Goal: Information Seeking & Learning: Learn about a topic

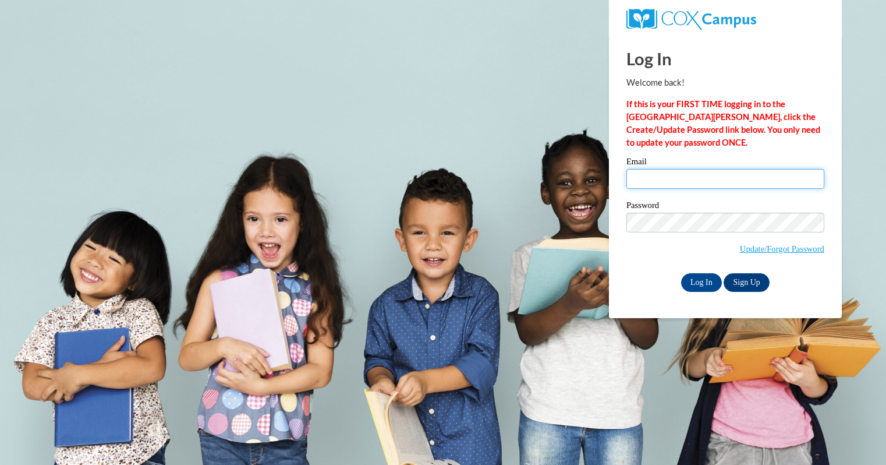
click at [693, 175] on input "Email" at bounding box center [726, 179] width 198 height 20
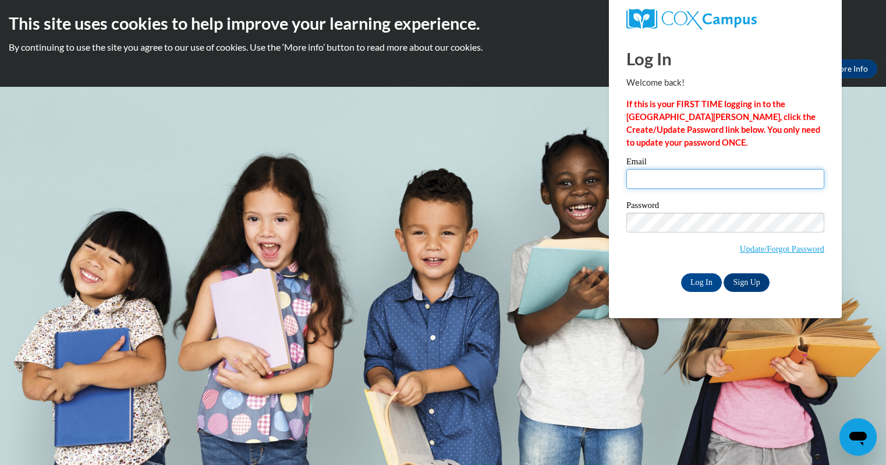
type input "hernandezrobyn@aasd.k12.wi.us"
click at [698, 281] on input "Log In" at bounding box center [701, 282] width 41 height 19
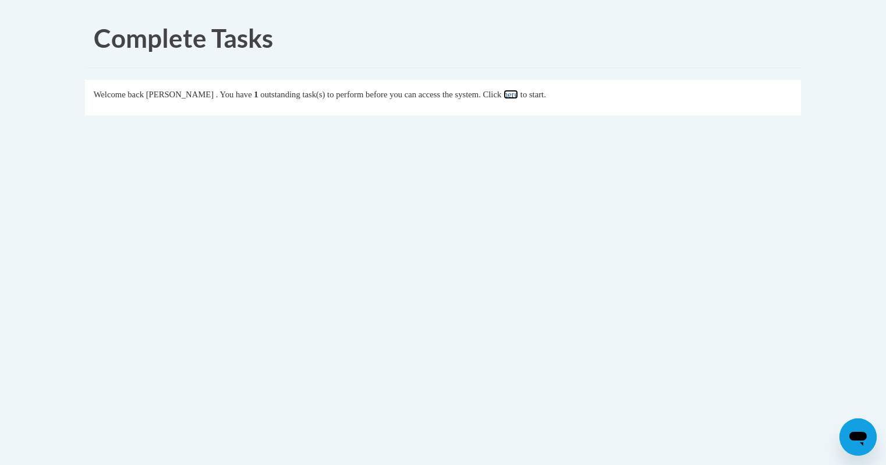
click at [518, 93] on link "here" at bounding box center [511, 94] width 15 height 9
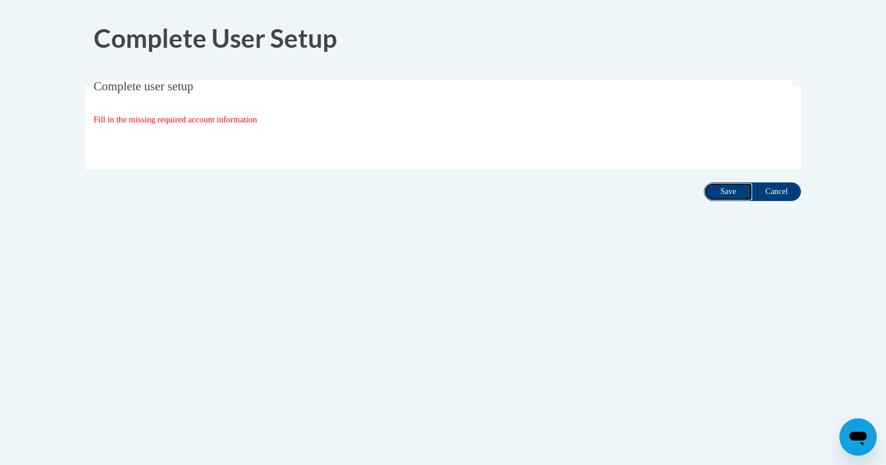
click at [729, 192] on input "Save" at bounding box center [728, 191] width 49 height 19
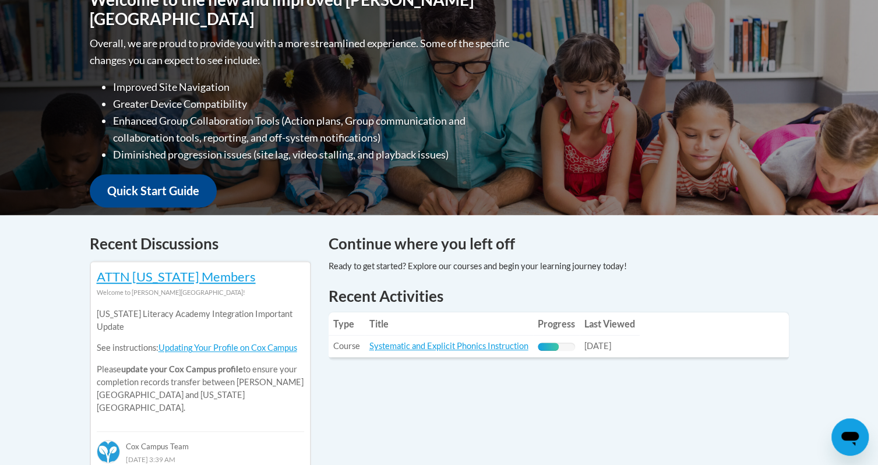
scroll to position [279, 0]
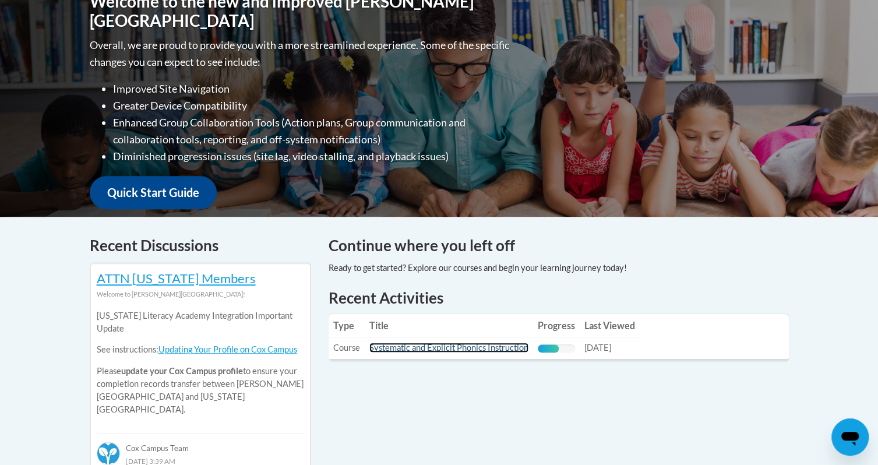
click at [427, 351] on link "Systematic and Explicit Phonics Instruction" at bounding box center [448, 347] width 159 height 10
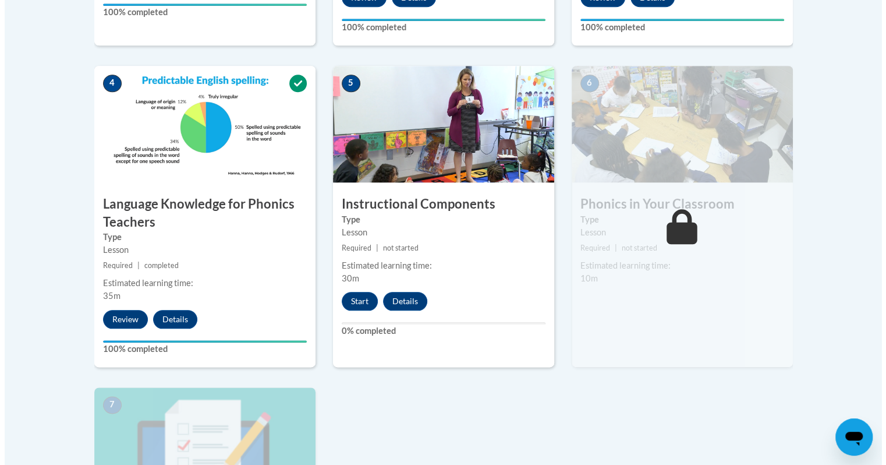
scroll to position [627, 0]
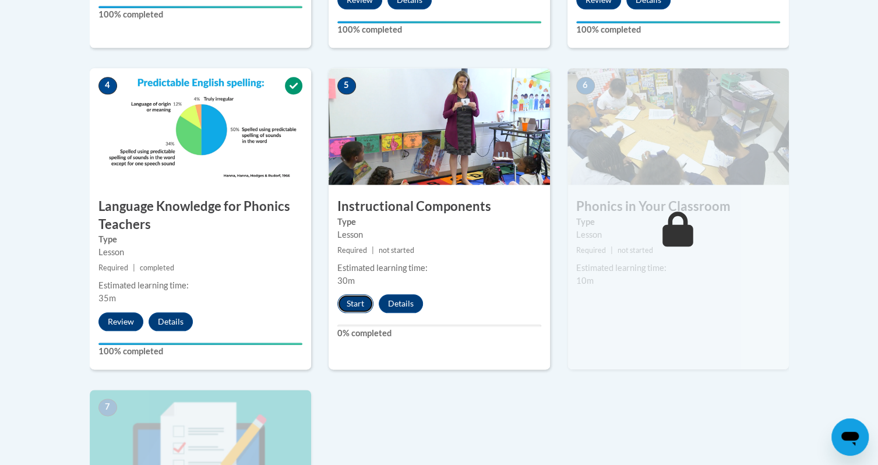
click at [352, 301] on button "Start" at bounding box center [355, 303] width 36 height 19
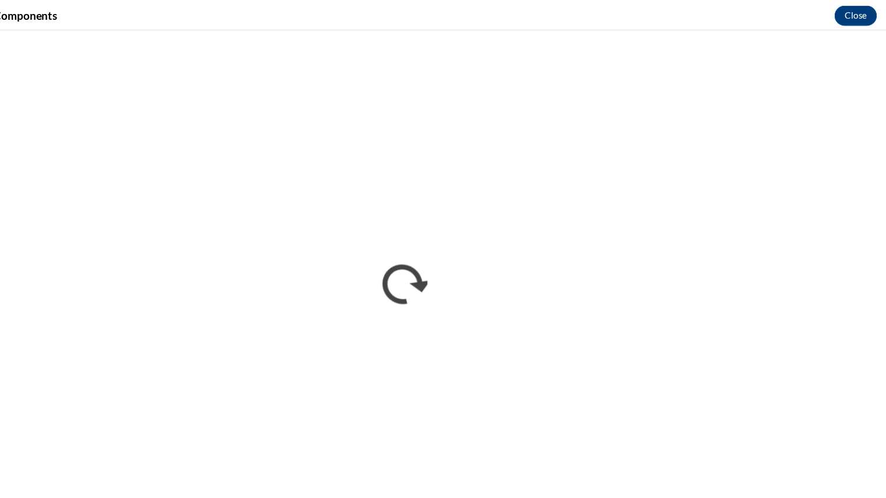
scroll to position [624, 0]
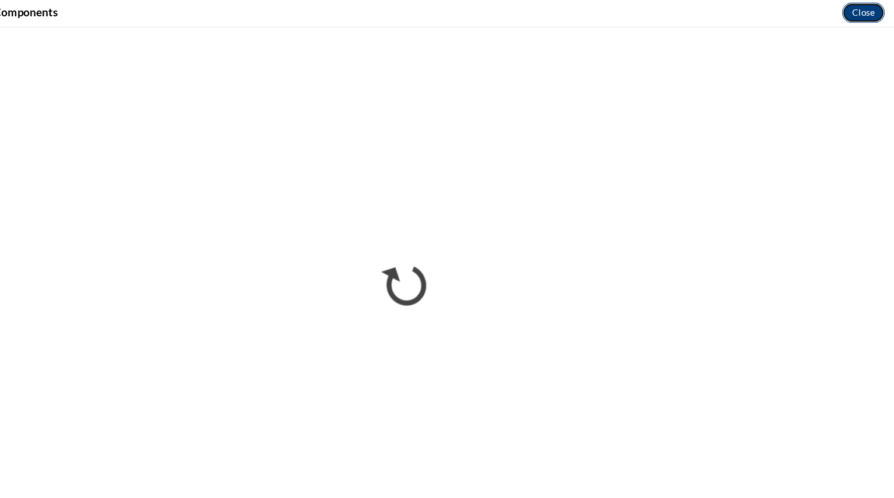
click at [864, 14] on button "Close" at bounding box center [866, 12] width 39 height 19
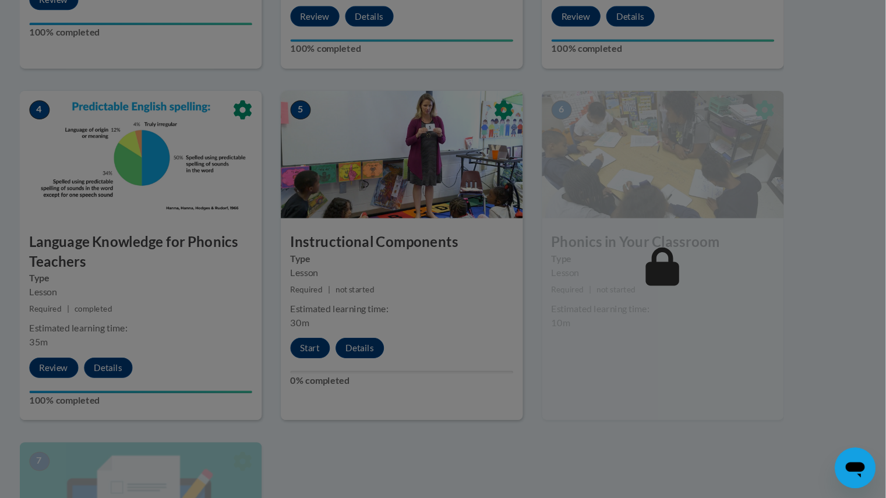
scroll to position [570, 0]
click at [357, 361] on div at bounding box center [443, 249] width 886 height 498
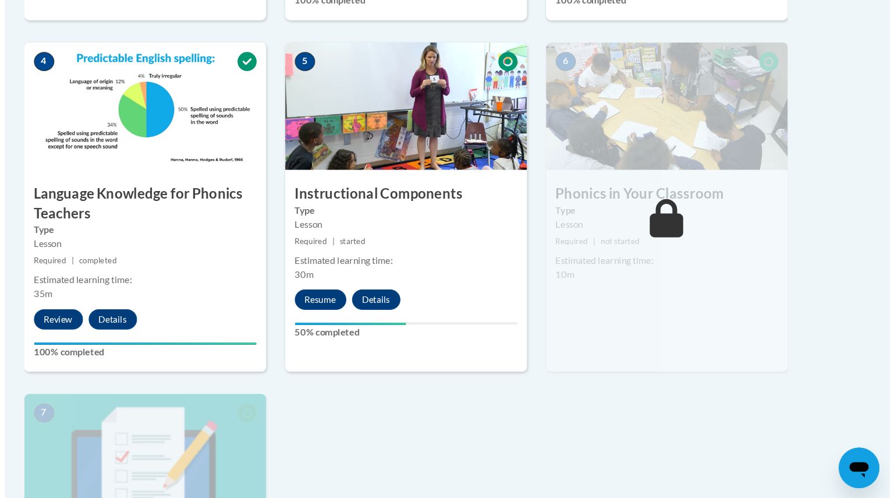
scroll to position [614, 0]
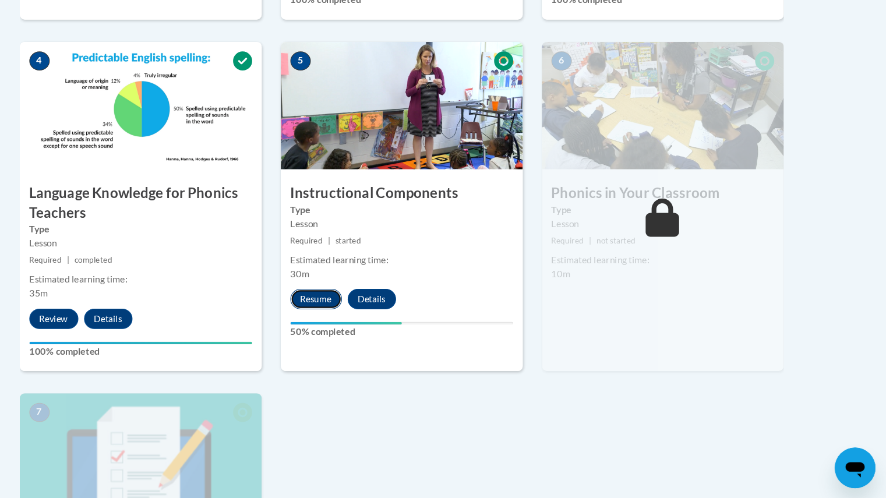
click at [366, 311] on button "Resume" at bounding box center [364, 315] width 47 height 19
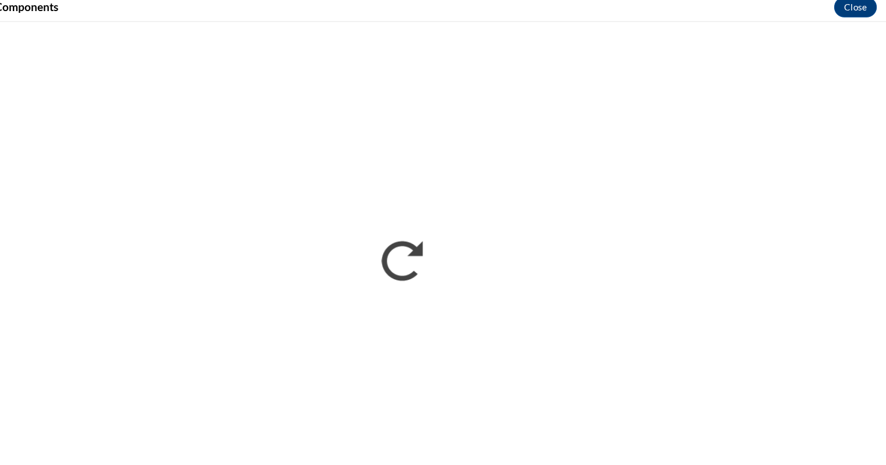
scroll to position [614, 0]
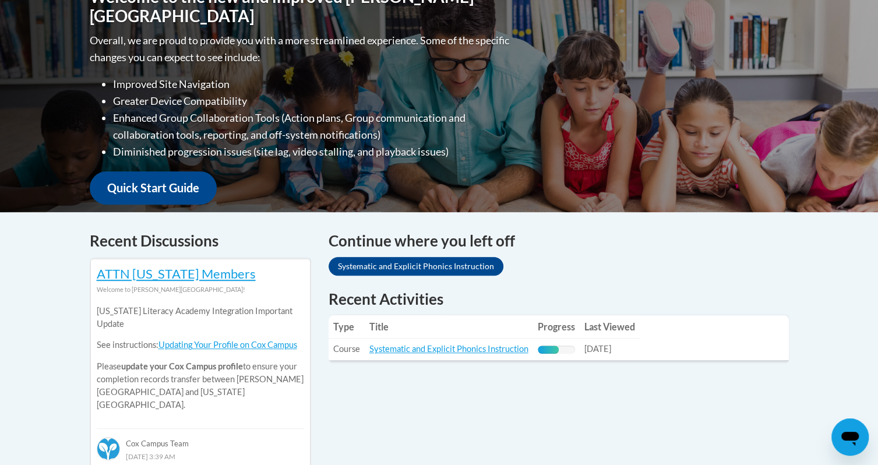
scroll to position [287, 0]
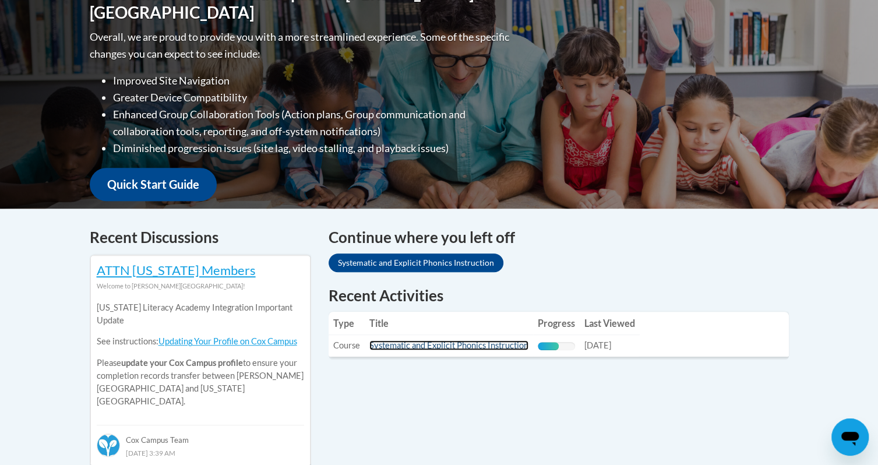
click at [459, 343] on link "Systematic and Explicit Phonics Instruction" at bounding box center [448, 345] width 159 height 10
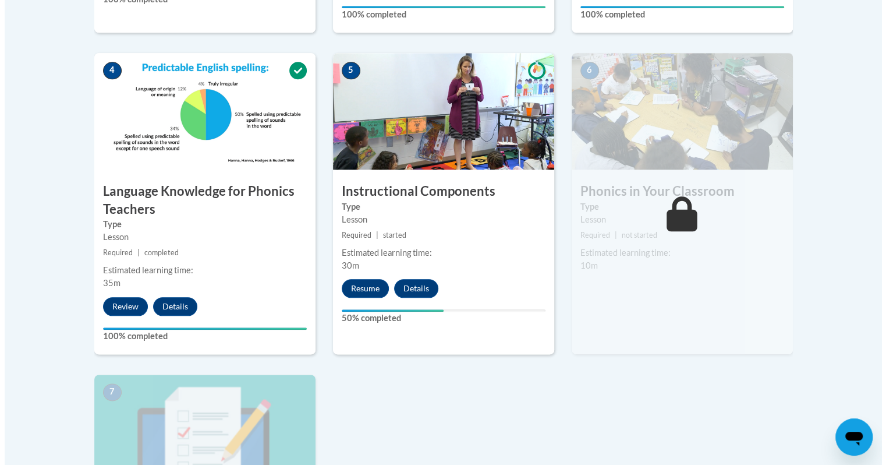
scroll to position [643, 0]
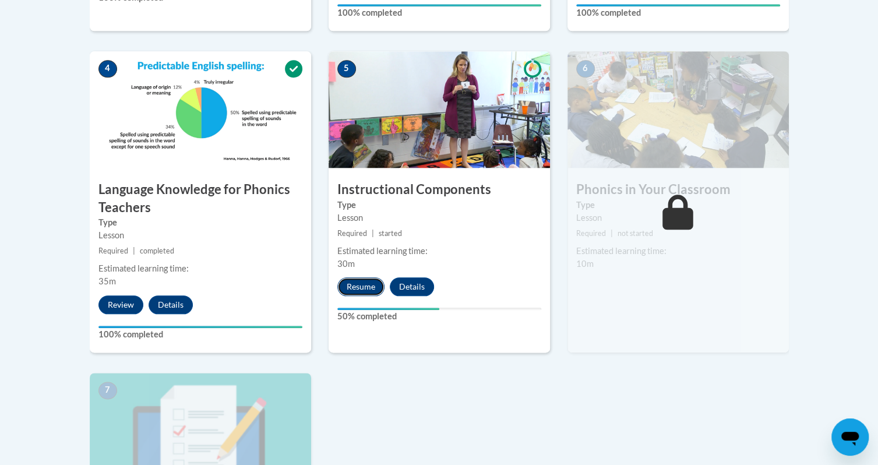
click at [361, 285] on button "Resume" at bounding box center [360, 286] width 47 height 19
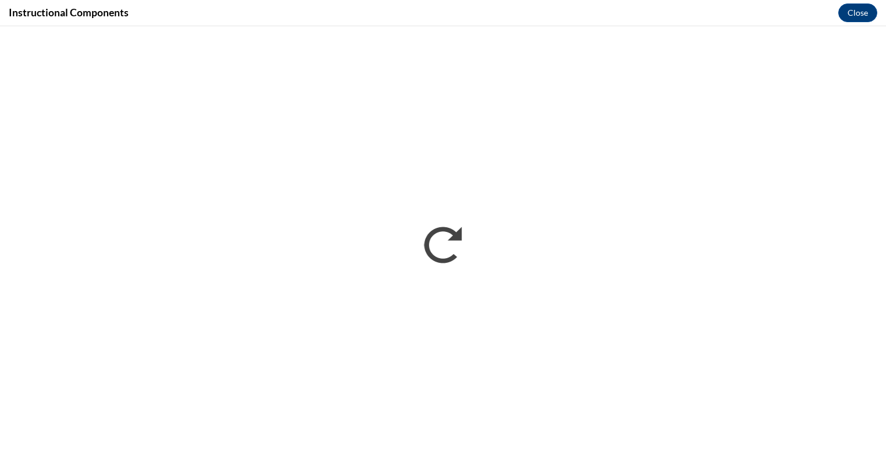
scroll to position [0, 0]
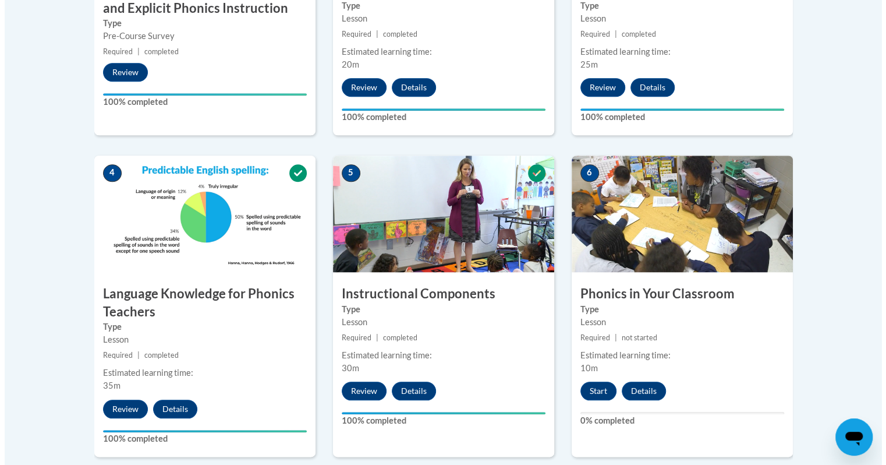
scroll to position [563, 0]
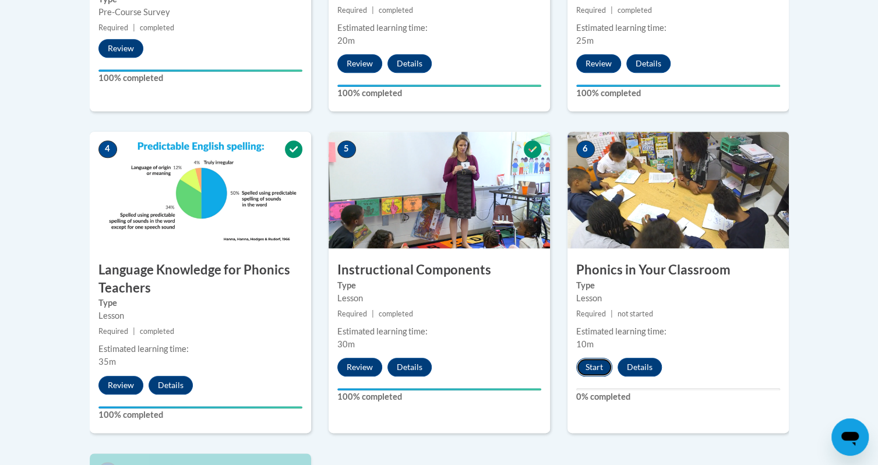
click at [592, 367] on button "Start" at bounding box center [594, 367] width 36 height 19
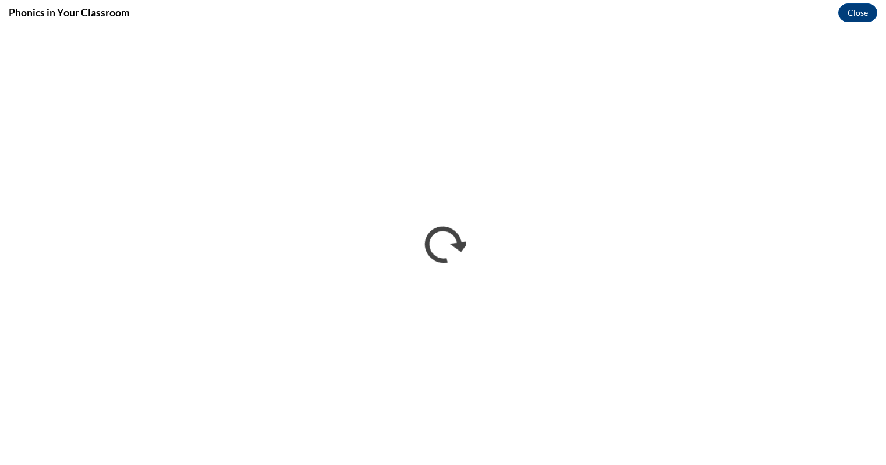
scroll to position [0, 0]
